Goal: Find specific page/section: Find specific page/section

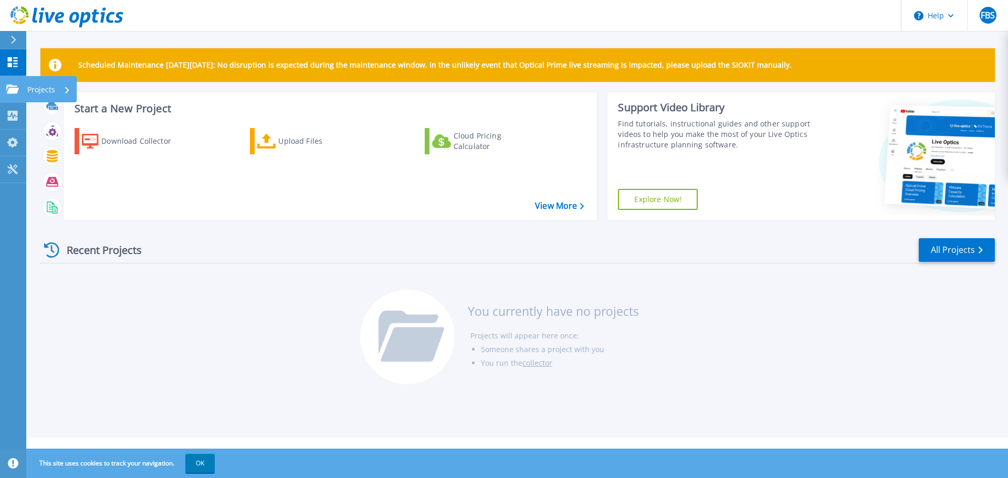
click at [18, 97] on link "Projects Projects" at bounding box center [13, 89] width 26 height 27
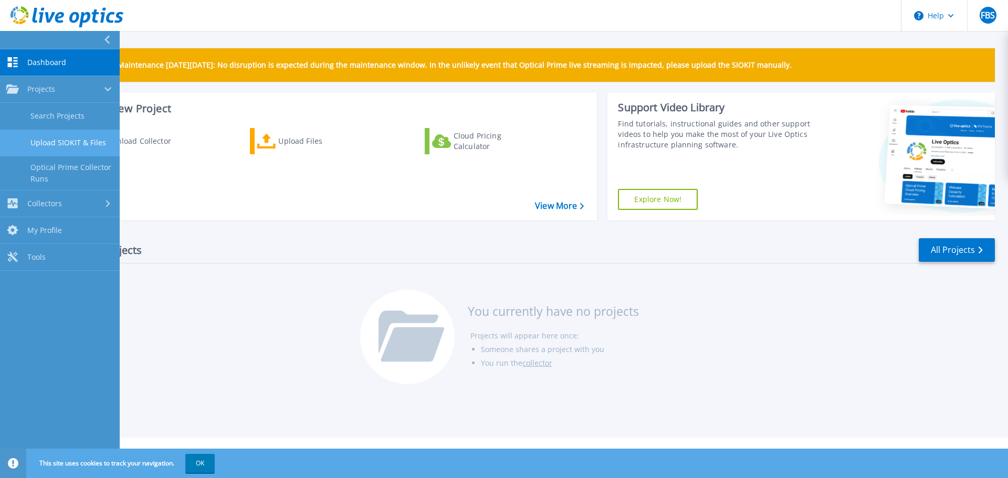
click at [59, 147] on link "Upload SIOKIT & Files" at bounding box center [60, 143] width 120 height 27
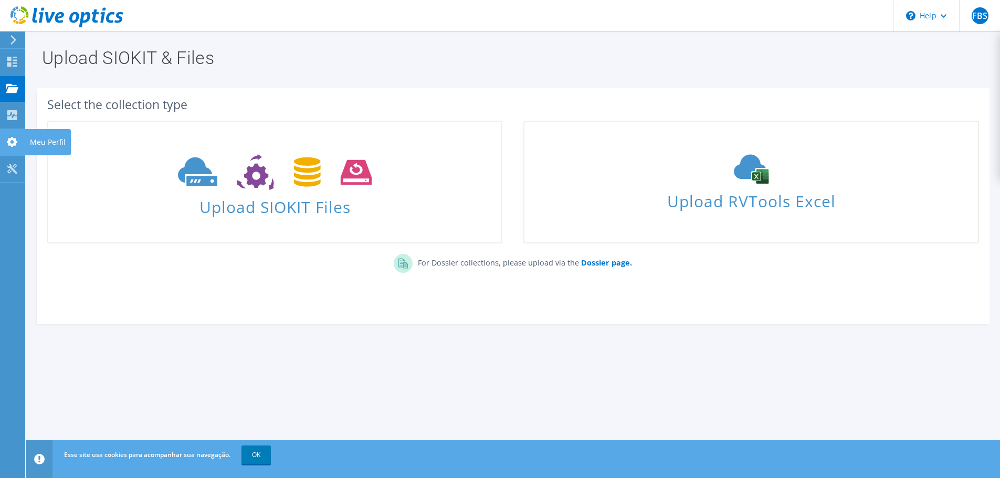
click at [44, 145] on div "Meu Perfil" at bounding box center [48, 142] width 46 height 26
